Goal: Task Accomplishment & Management: Manage account settings

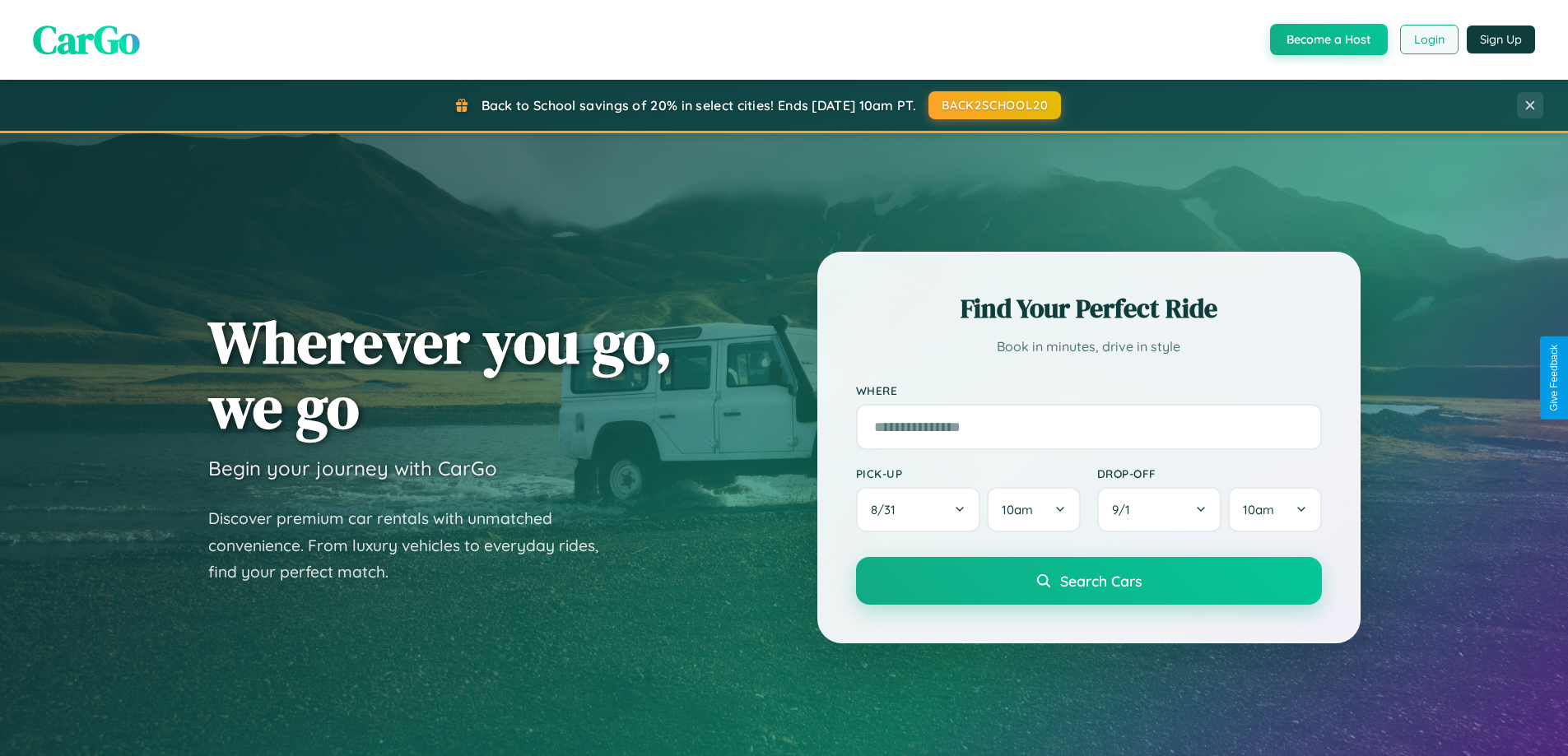
click at [1429, 40] on button "Login" at bounding box center [1429, 40] width 58 height 29
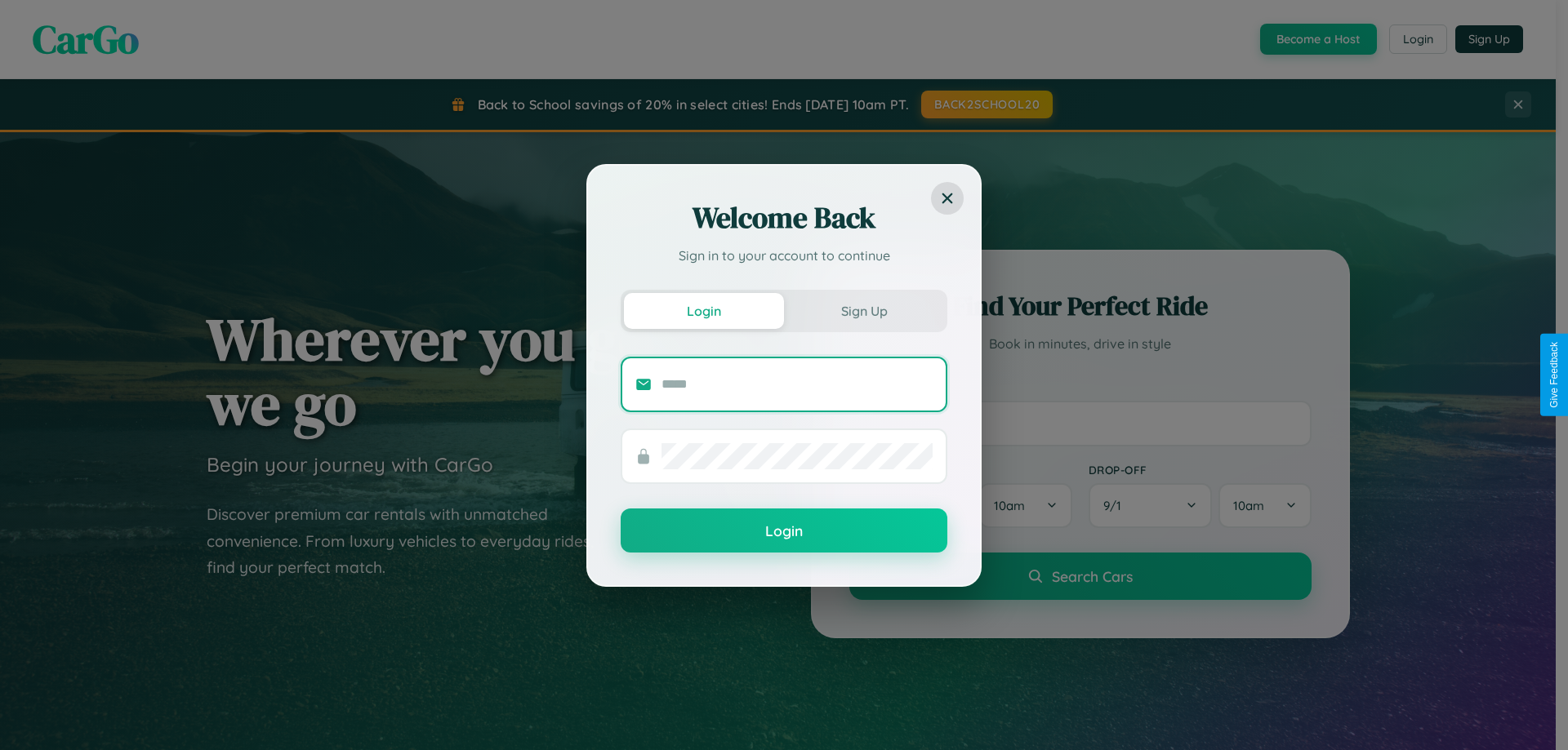
click at [797, 384] on input "text" at bounding box center [797, 384] width 271 height 26
type input "**********"
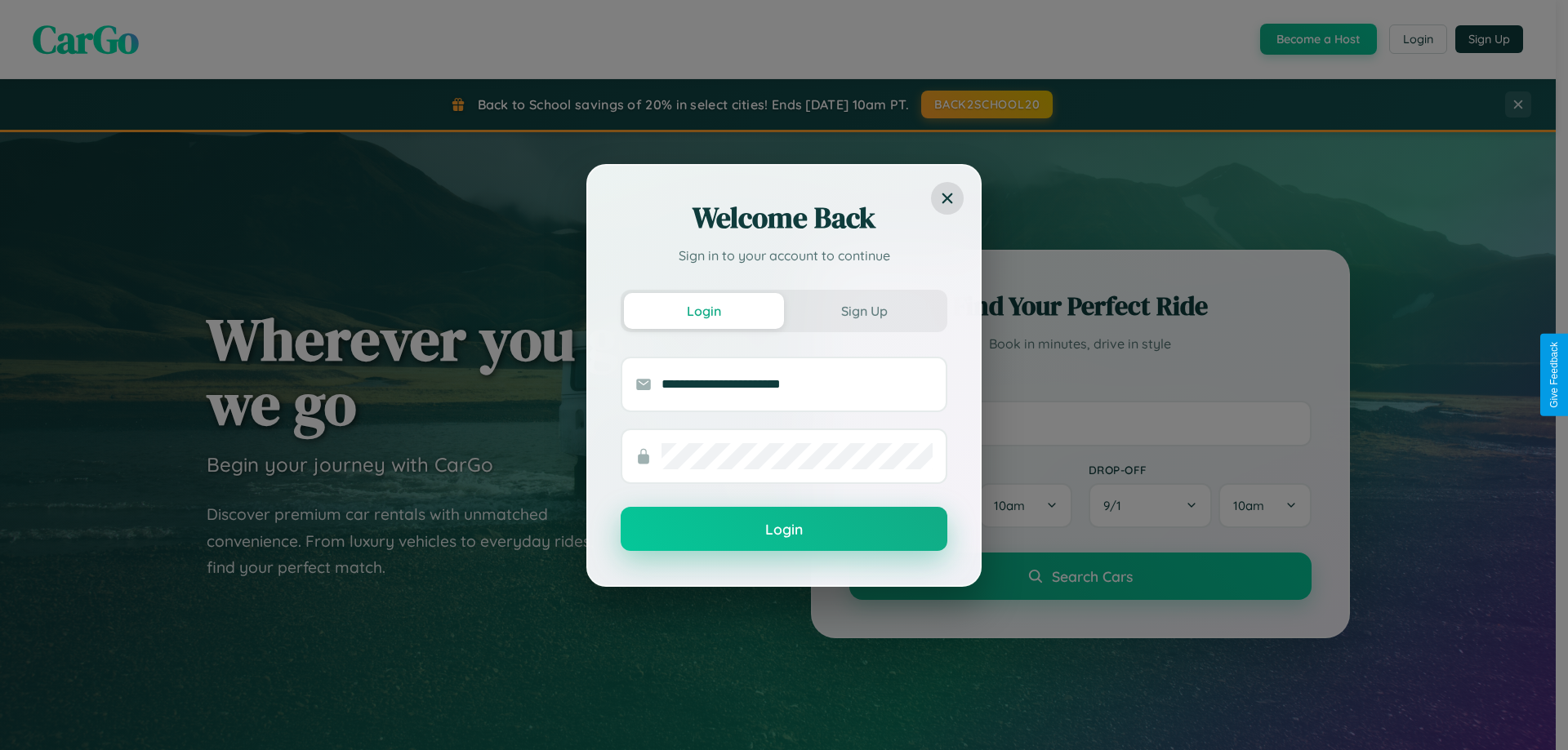
click at [784, 530] on button "Login" at bounding box center [784, 528] width 327 height 44
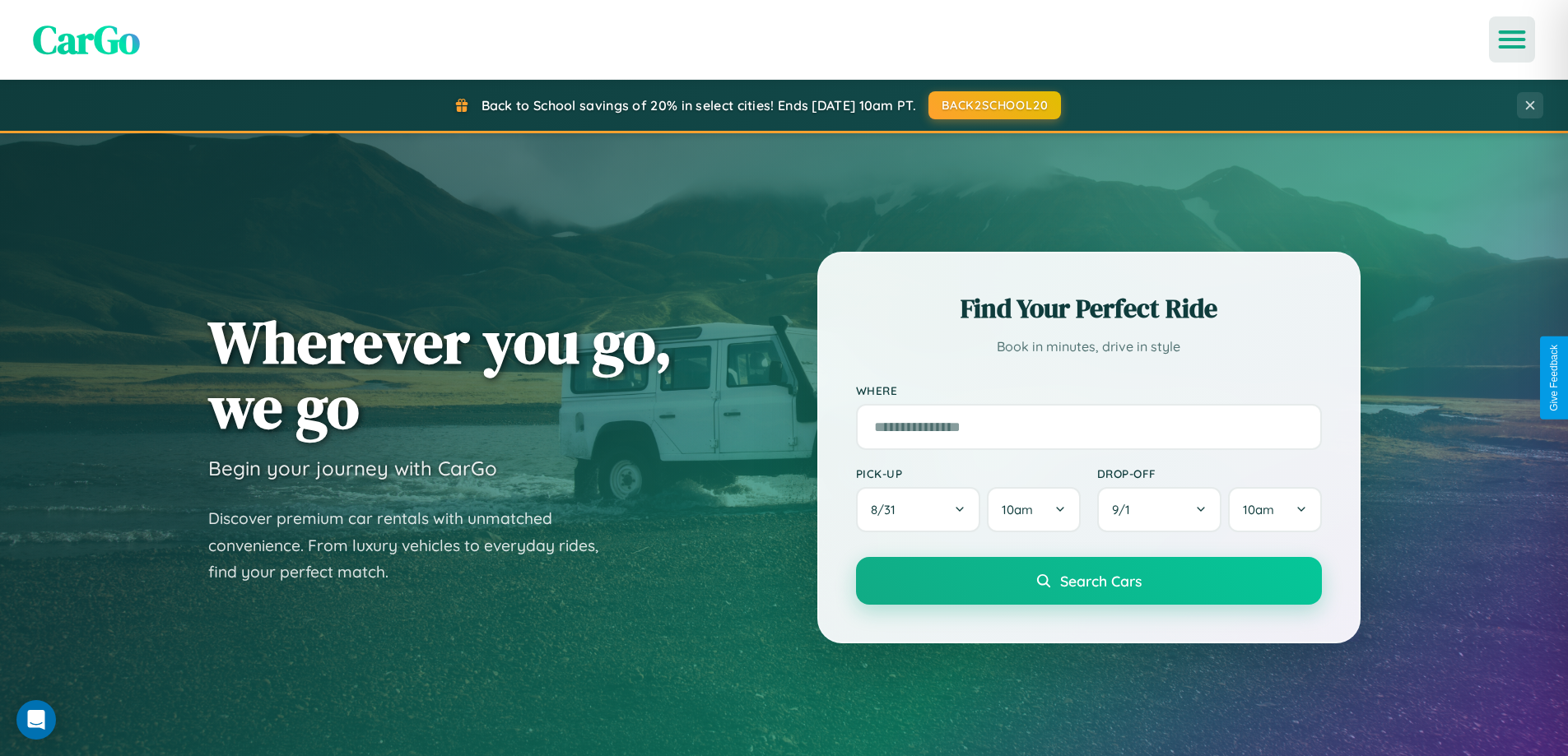
click at [1513, 40] on icon "Open menu" at bounding box center [1513, 39] width 24 height 15
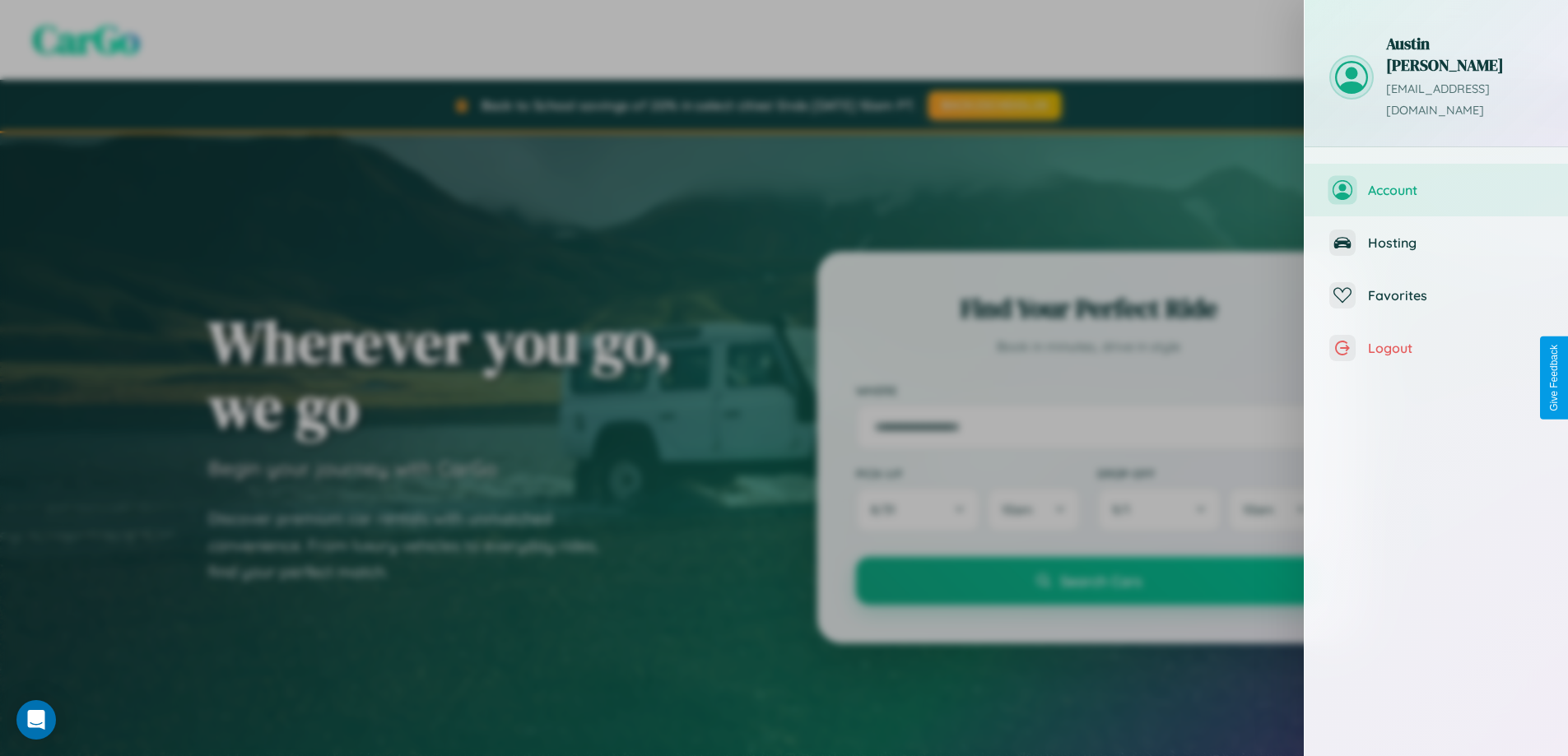
click at [1436, 182] on span "Account" at bounding box center [1455, 190] width 175 height 16
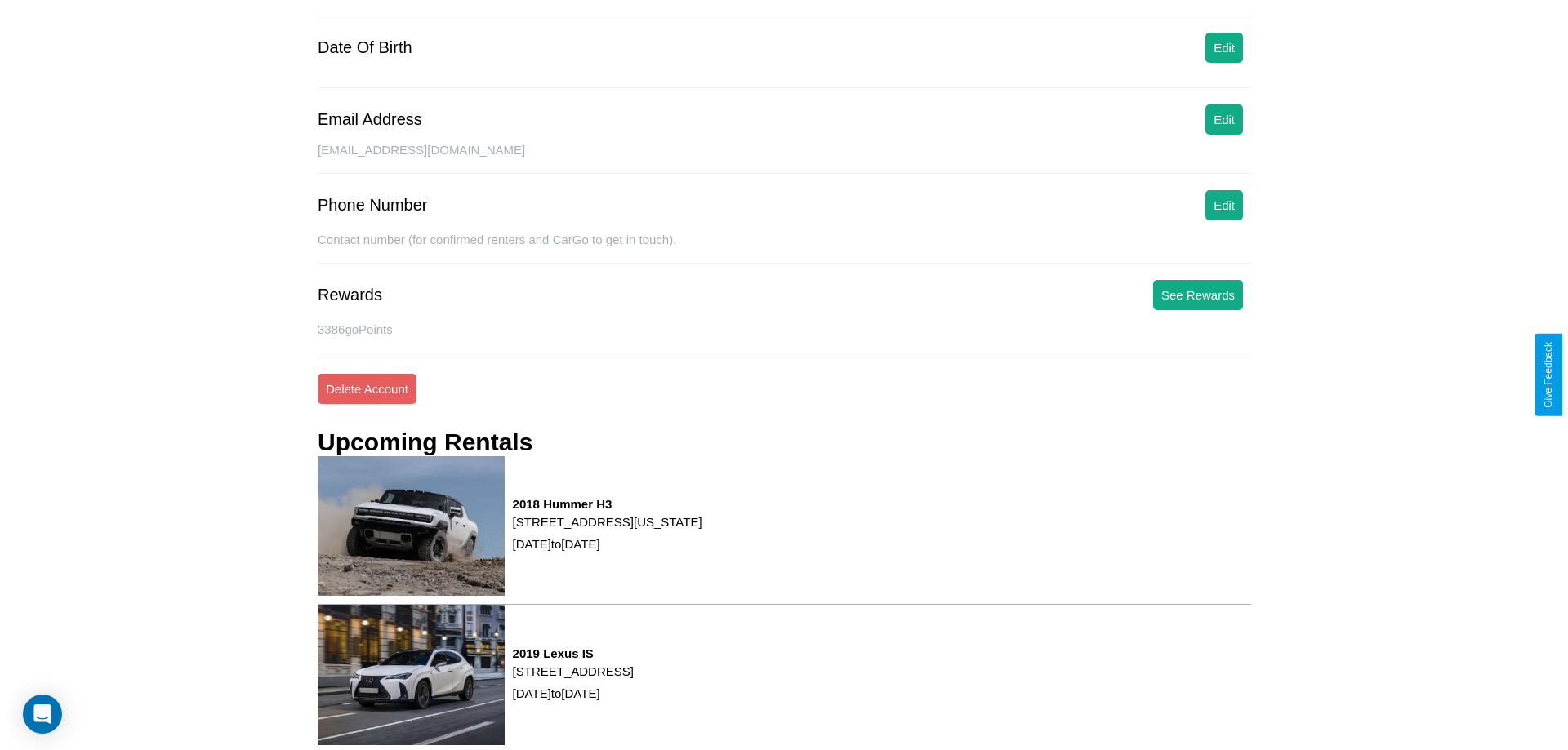
scroll to position [207, 0]
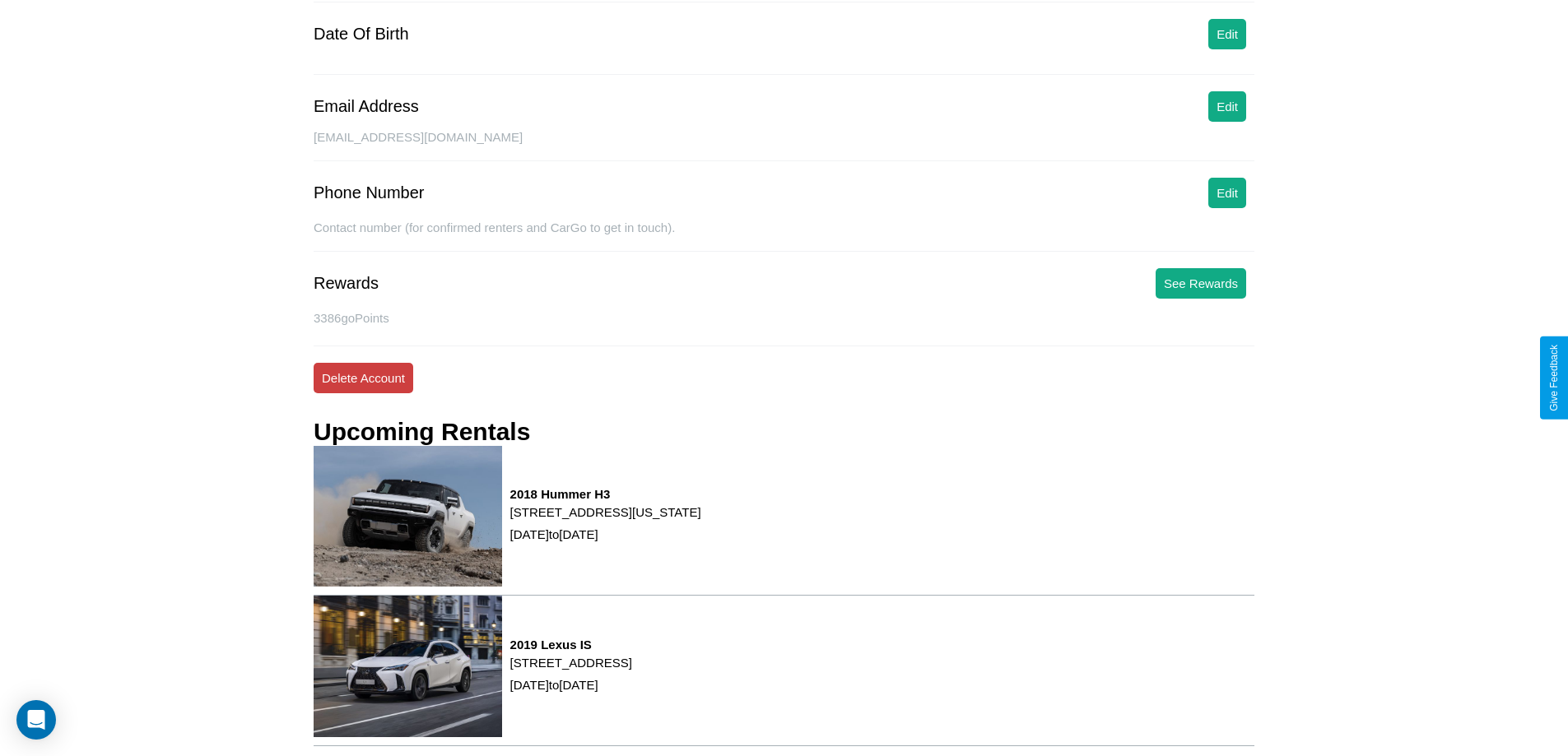
click at [363, 378] on button "Delete Account" at bounding box center [363, 378] width 100 height 30
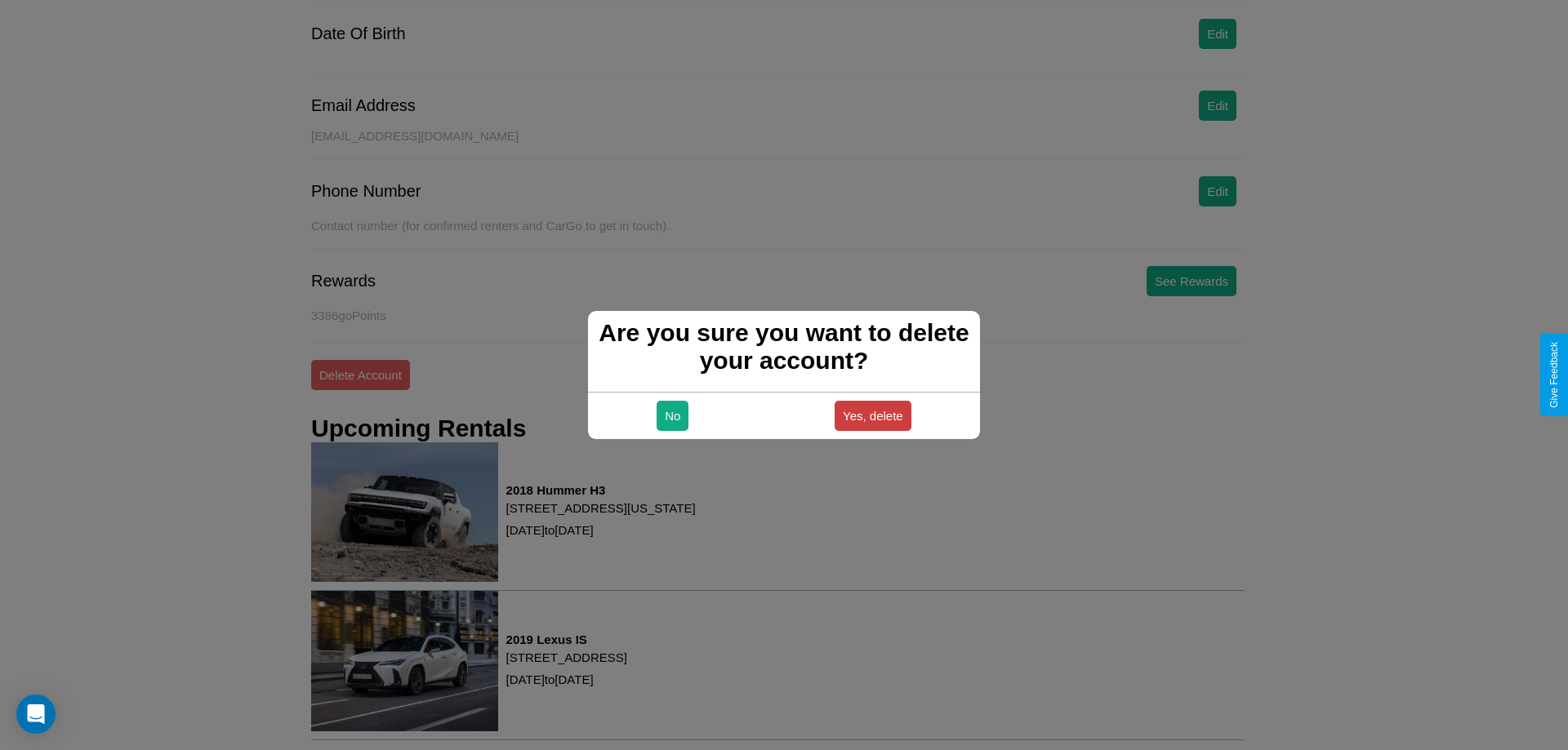
click at [873, 416] on button "Yes, delete" at bounding box center [873, 416] width 77 height 30
